Goal: Communication & Community: Share content

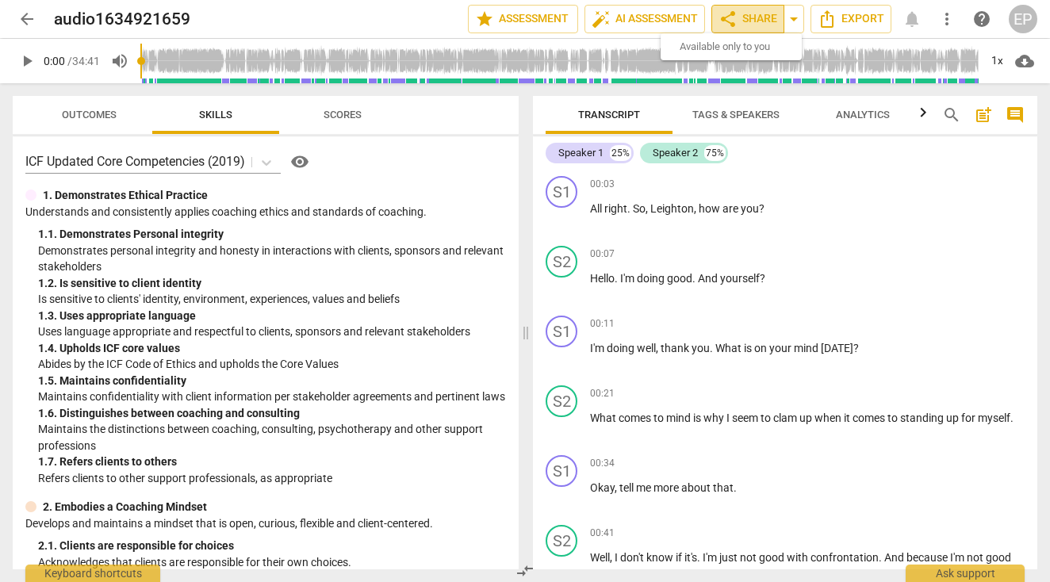
click at [752, 24] on span "share Share" at bounding box center [747, 19] width 59 height 19
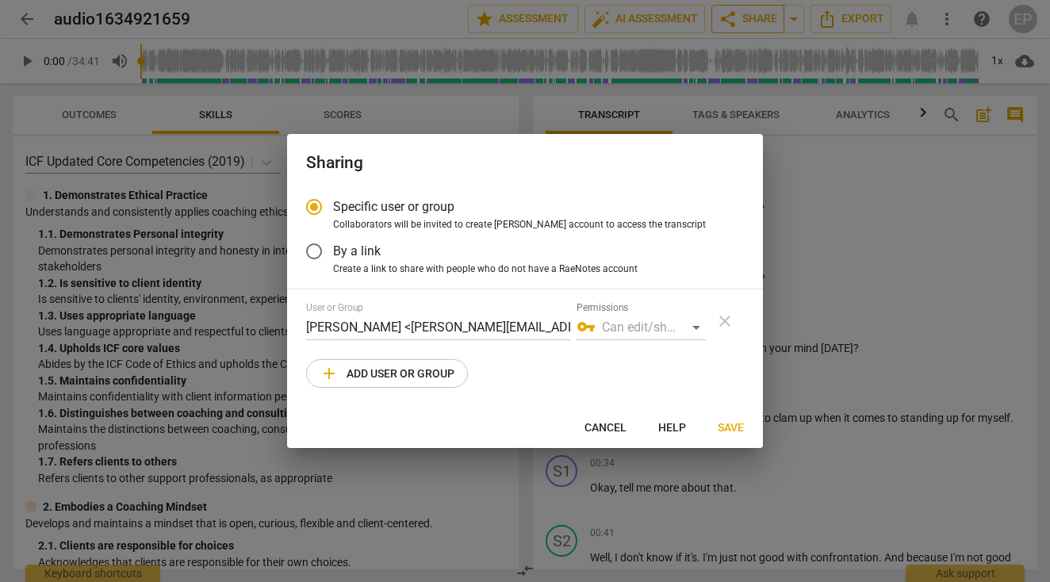
radio input "false"
click at [322, 249] on input "By a link" at bounding box center [314, 251] width 38 height 38
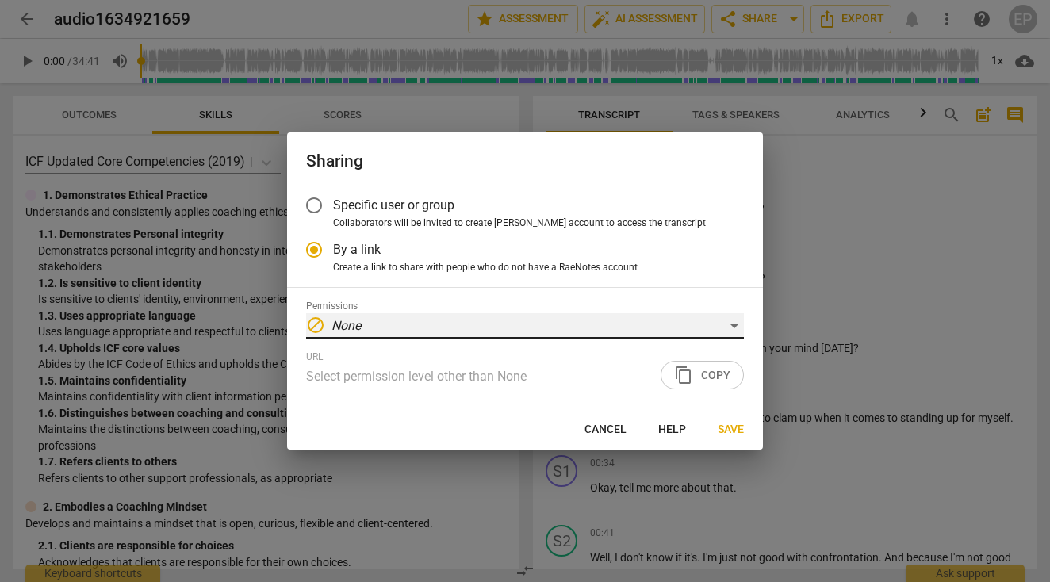
click at [373, 331] on div "block None" at bounding box center [525, 325] width 438 height 25
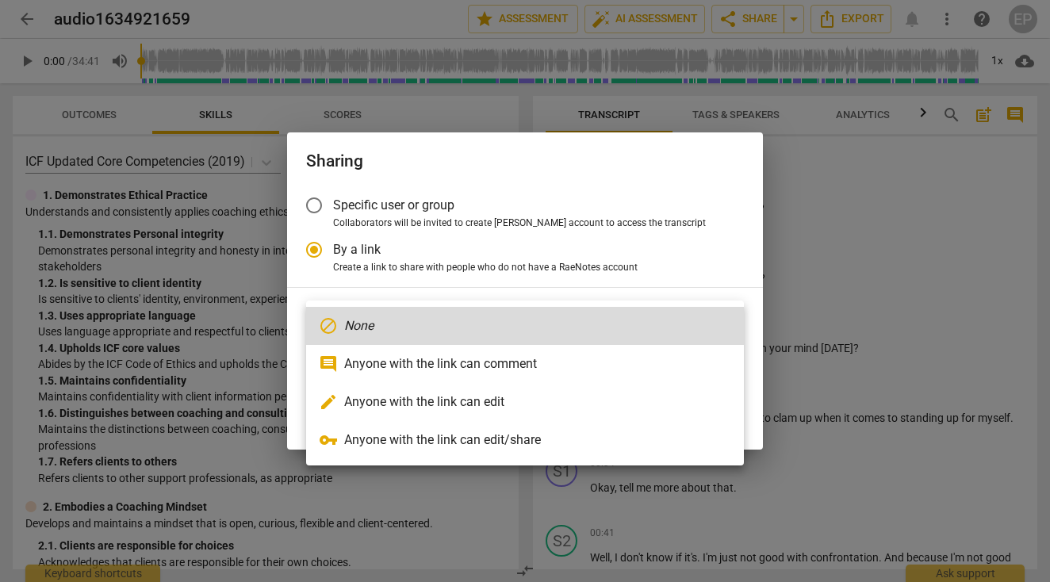
drag, startPoint x: 433, startPoint y: 357, endPoint x: 421, endPoint y: 408, distance: 52.1
click at [421, 408] on ul "block None comment Anyone with the link can comment edit Anyone with the link c…" at bounding box center [525, 383] width 438 height 165
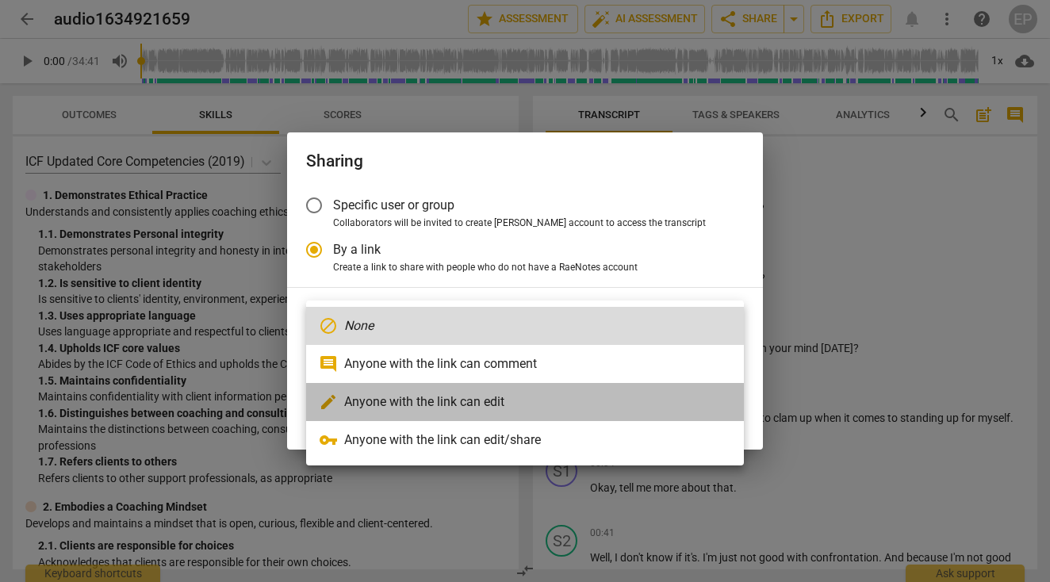
click at [421, 408] on li "edit Anyone with the link can edit" at bounding box center [525, 402] width 438 height 38
radio input "false"
type input "[URL][DOMAIN_NAME]"
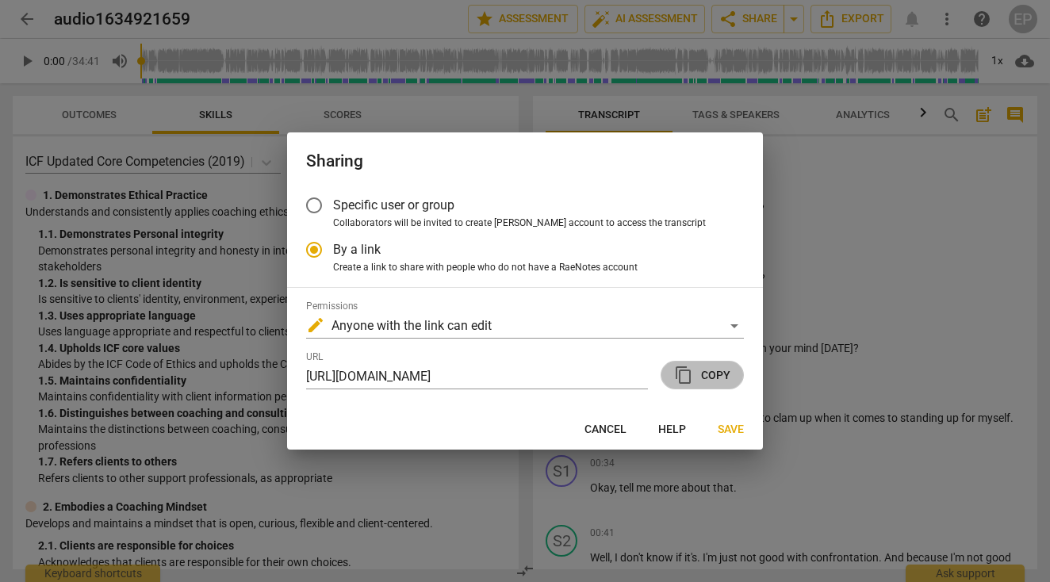
click at [697, 381] on span "content_copy Copy" at bounding box center [702, 375] width 56 height 19
click at [740, 428] on span "Save" at bounding box center [731, 430] width 26 height 16
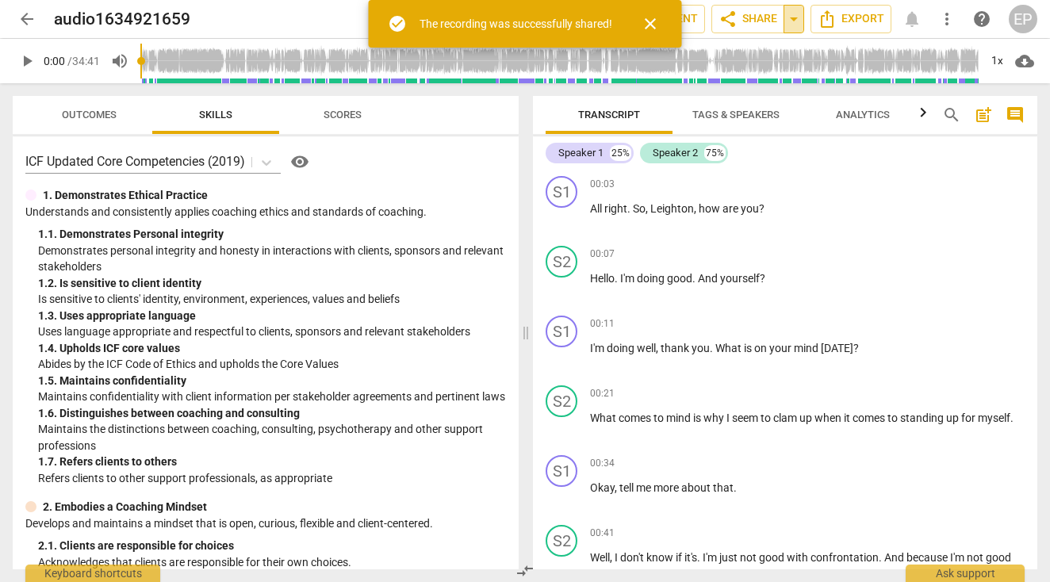
click at [789, 22] on span "arrow_drop_down" at bounding box center [793, 19] width 19 height 19
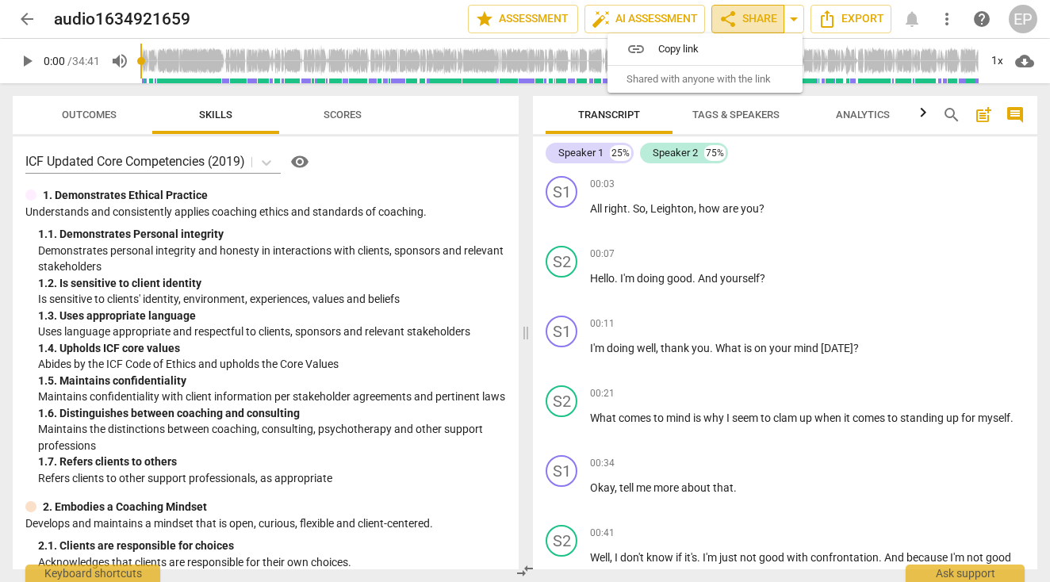
click at [725, 8] on button "share Share" at bounding box center [747, 19] width 73 height 29
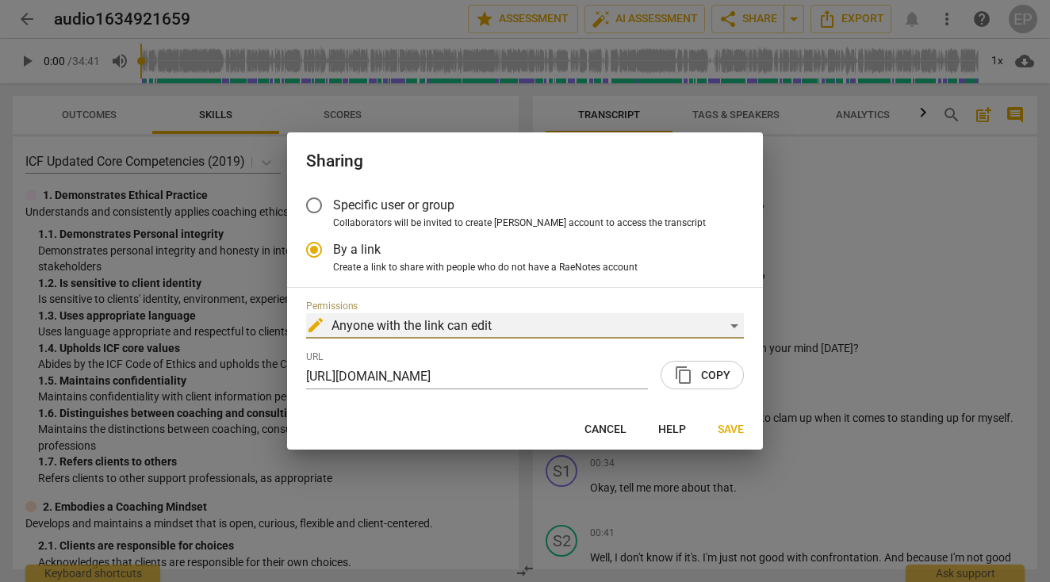
click at [719, 322] on div "edit Anyone with the link can edit" at bounding box center [525, 325] width 438 height 25
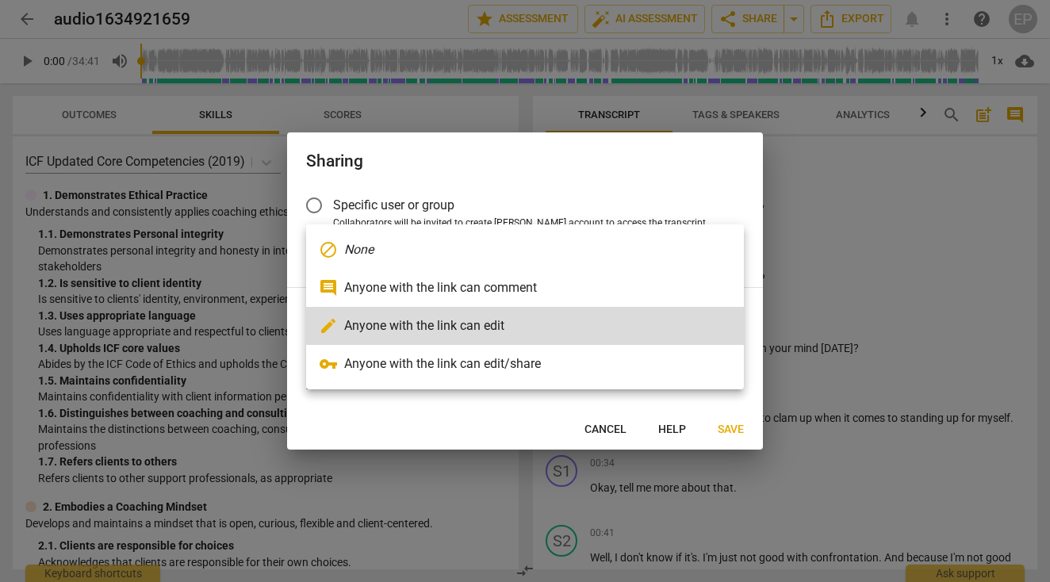
click at [928, 276] on div at bounding box center [525, 291] width 1050 height 582
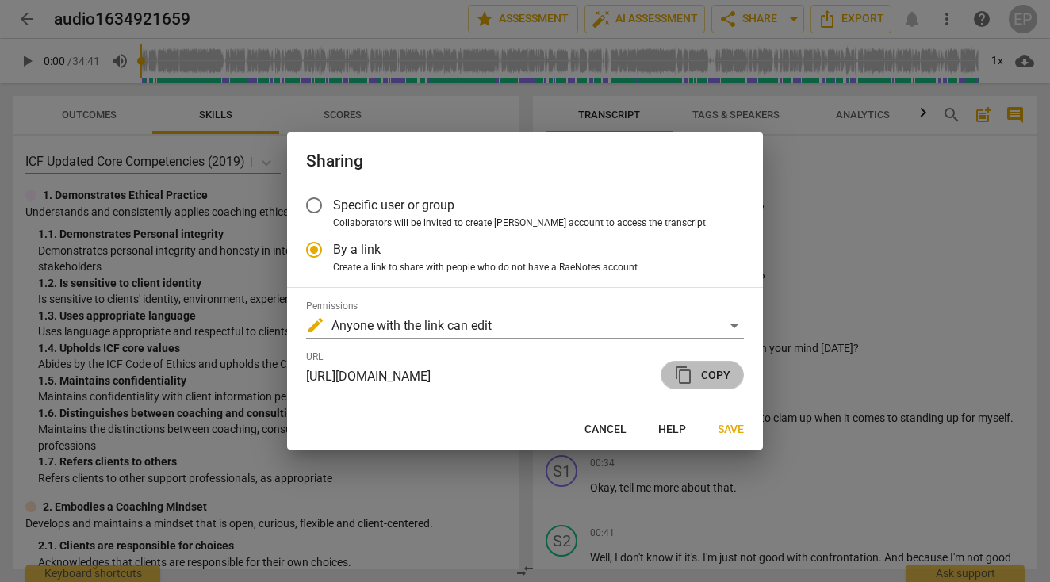
click at [700, 382] on span "content_copy Copy" at bounding box center [702, 375] width 56 height 19
click at [725, 422] on span "Save" at bounding box center [731, 430] width 26 height 16
radio input "false"
